Goal: Information Seeking & Learning: Learn about a topic

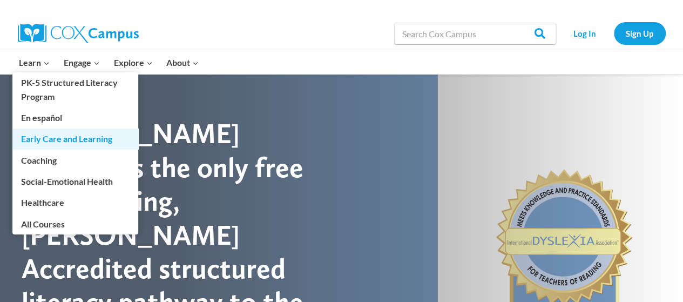
click at [69, 135] on link "Early Care and Learning" at bounding box center [75, 138] width 126 height 21
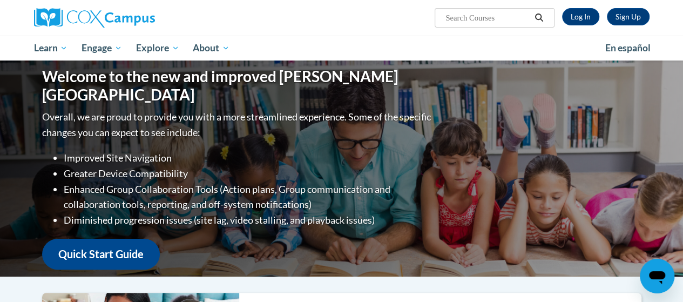
click at [503, 20] on input "Search..." at bounding box center [487, 17] width 86 height 13
type input "ELL"
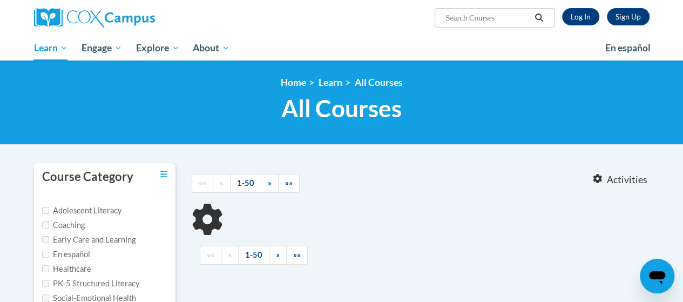
type input "ELL"
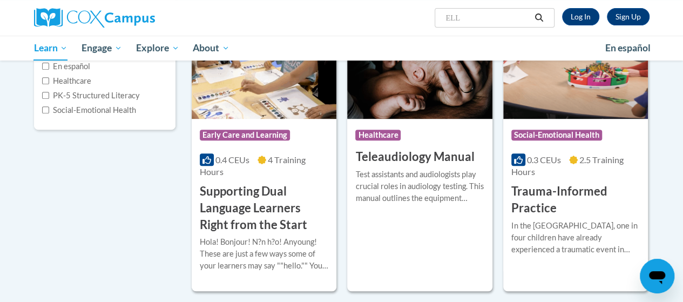
scroll to position [185, 0]
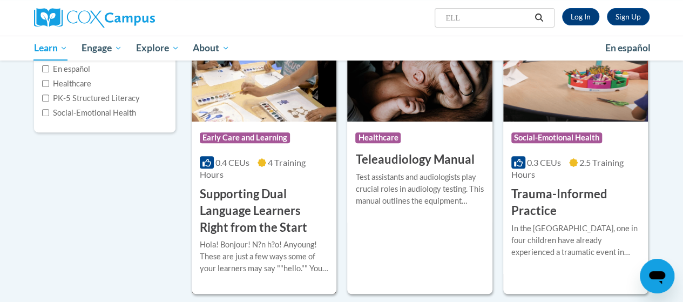
click at [219, 197] on h3 "Supporting Dual Language Learners Right from the Start" at bounding box center [264, 211] width 128 height 50
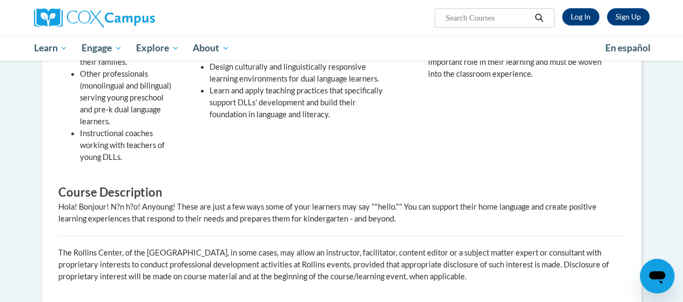
scroll to position [467, 0]
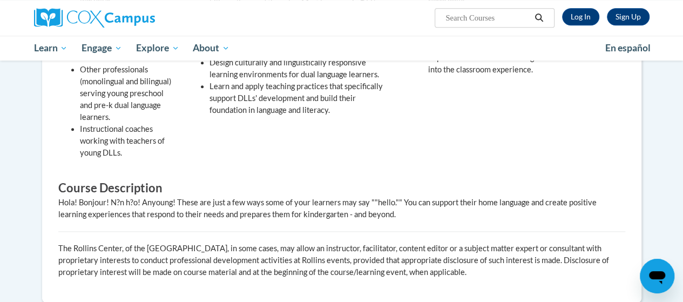
click at [682, 136] on body "Sign Up Log In Search Search... Toggle navigation My Learning My Learning My Co…" at bounding box center [341, 77] width 683 height 1088
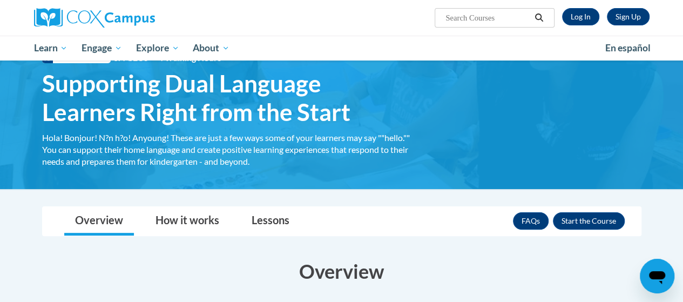
scroll to position [0, 0]
